Goal: Check status: Check status

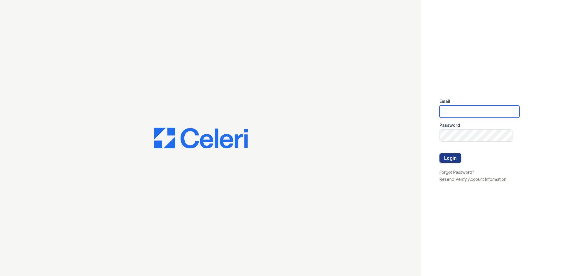
click at [452, 111] on input "email" at bounding box center [479, 111] width 80 height 12
type input "arrivecrofton@trinity-pm.com"
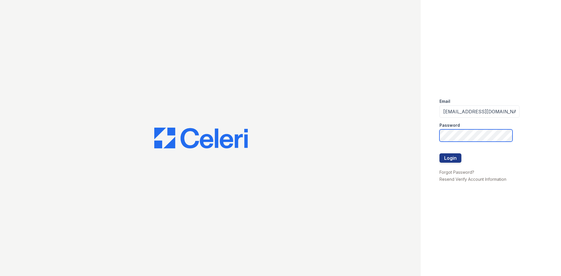
click at [439, 153] on button "Login" at bounding box center [450, 157] width 22 height 9
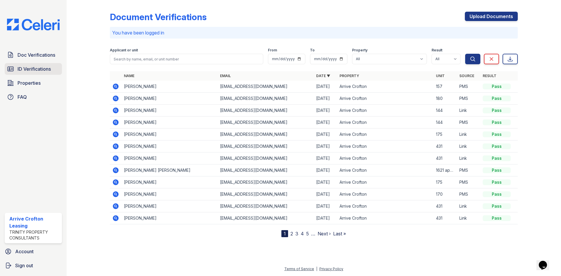
click at [38, 69] on span "ID Verifications" at bounding box center [34, 68] width 33 height 7
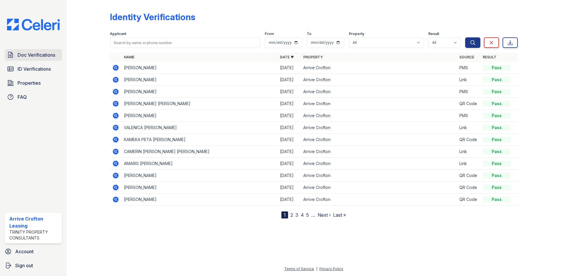
click at [27, 56] on span "Doc Verifications" at bounding box center [37, 54] width 38 height 7
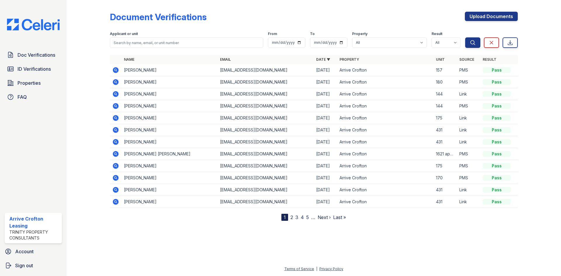
click at [117, 72] on icon at bounding box center [116, 70] width 6 height 6
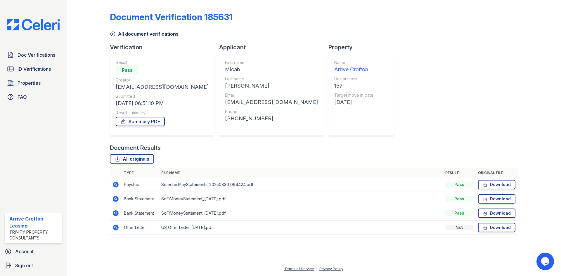
click at [116, 229] on icon at bounding box center [116, 228] width 6 height 6
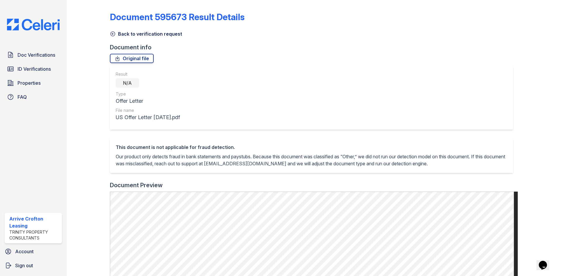
click at [114, 33] on icon at bounding box center [113, 34] width 6 height 6
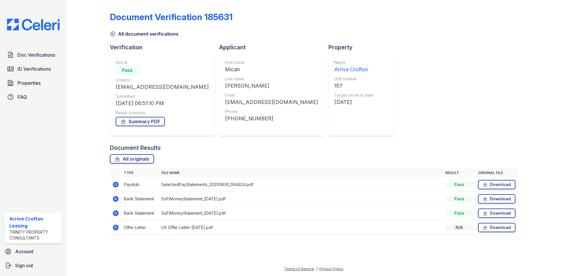
click at [115, 184] on icon at bounding box center [115, 183] width 1 height 1
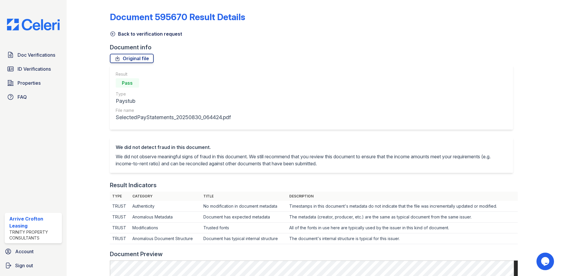
click at [117, 35] on link "Back to verification request" at bounding box center [146, 33] width 72 height 7
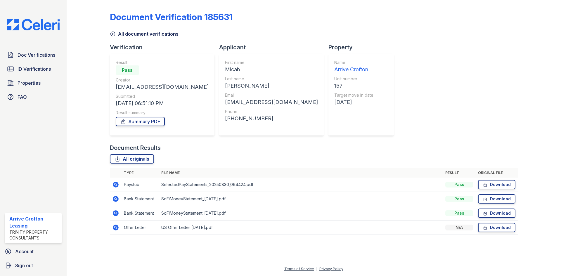
click at [115, 33] on icon at bounding box center [112, 34] width 4 height 4
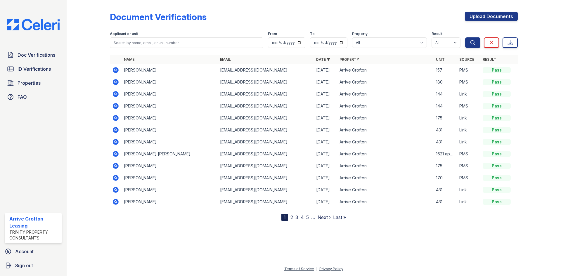
click at [115, 70] on icon at bounding box center [115, 69] width 1 height 1
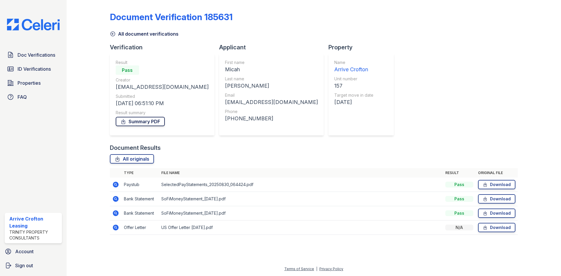
click at [136, 123] on link "Summary PDF" at bounding box center [140, 121] width 49 height 9
click at [115, 31] on link "All document verifications" at bounding box center [144, 33] width 69 height 7
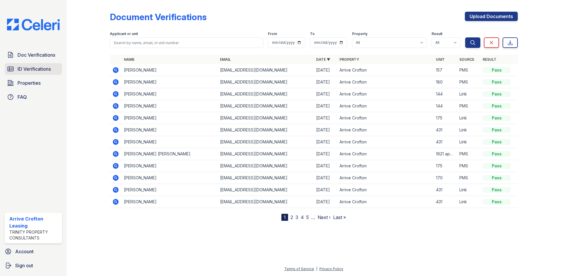
click at [34, 67] on span "ID Verifications" at bounding box center [34, 68] width 33 height 7
